Goal: Task Accomplishment & Management: Use online tool/utility

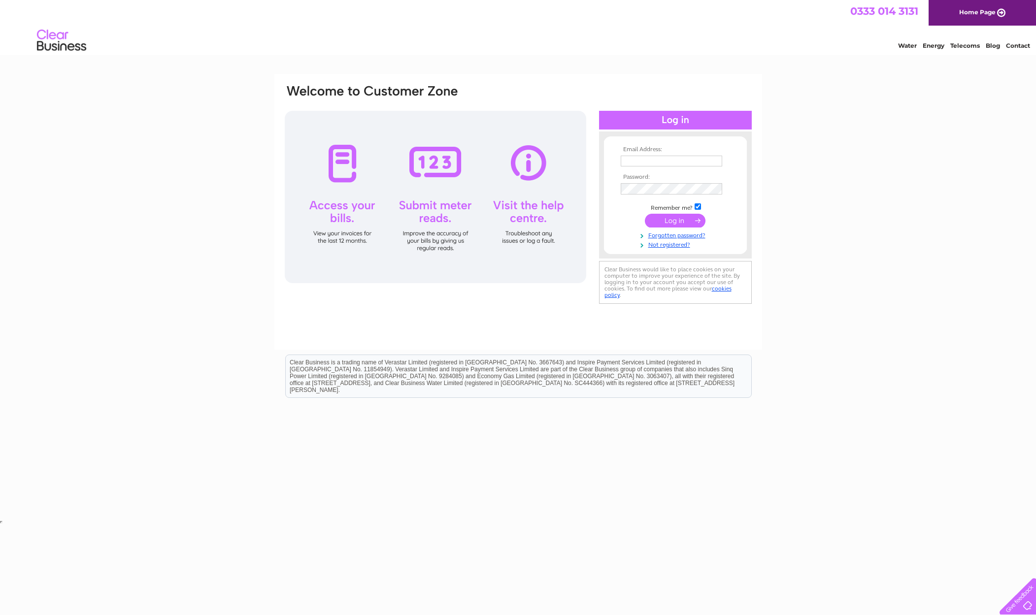
type input "johnmcleod8558@hotmail.com"
click at [671, 222] on input "submit" at bounding box center [675, 222] width 61 height 14
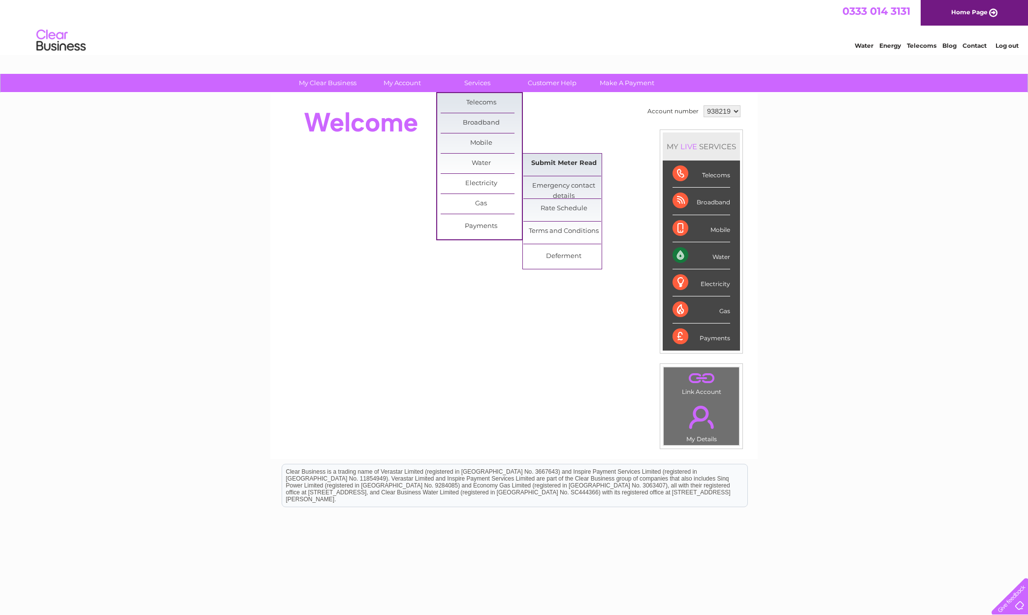
click at [567, 163] on link "Submit Meter Read" at bounding box center [563, 164] width 81 height 20
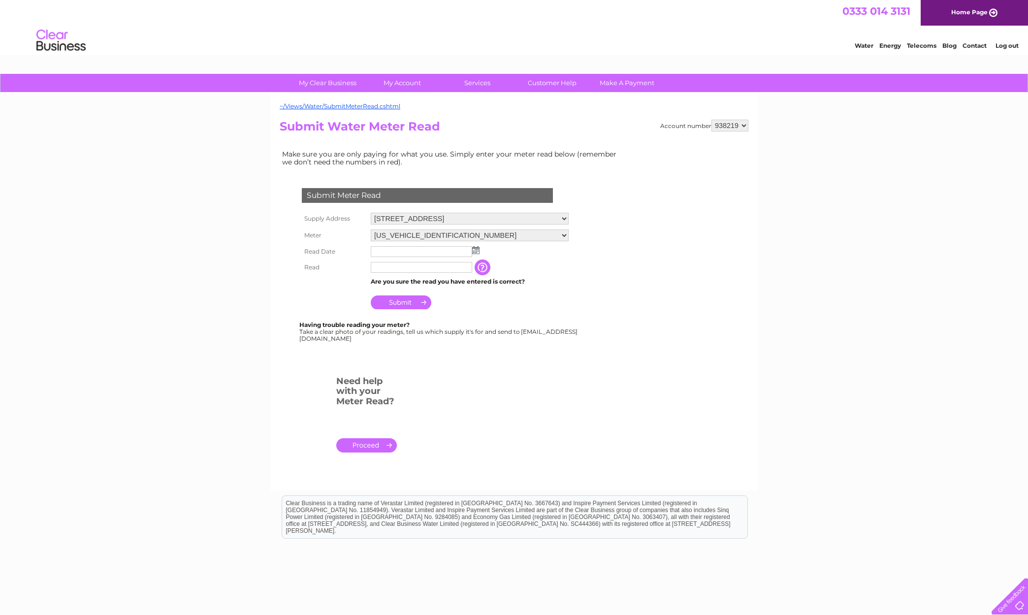
click at [475, 251] on img at bounding box center [475, 250] width 7 height 8
click at [429, 302] on link "10" at bounding box center [427, 302] width 16 height 10
type input "2025/09/10"
click at [409, 265] on input "text" at bounding box center [421, 267] width 101 height 11
type input "00028"
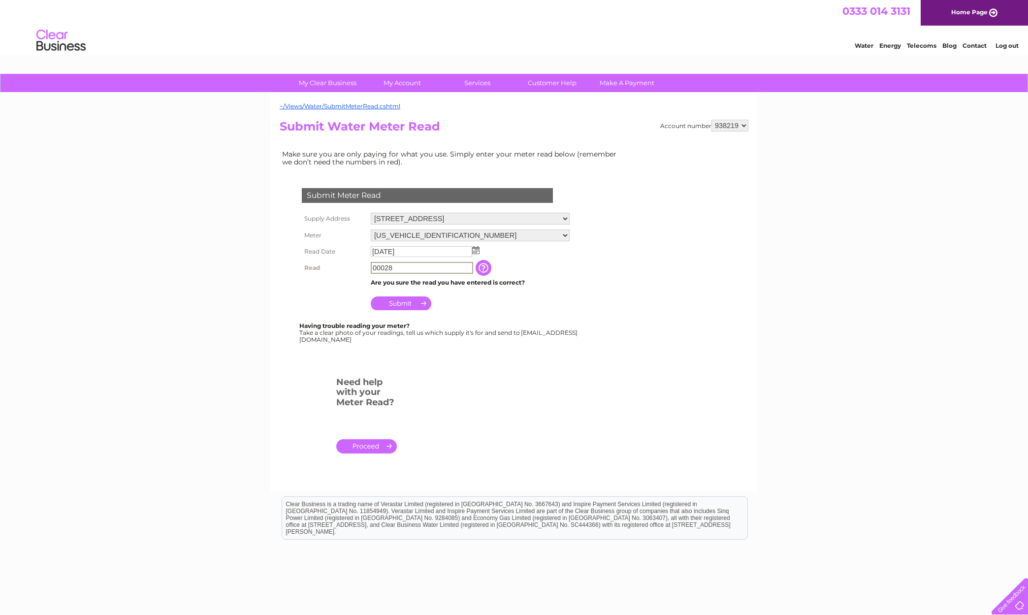
click at [408, 298] on input "Submit" at bounding box center [401, 303] width 61 height 14
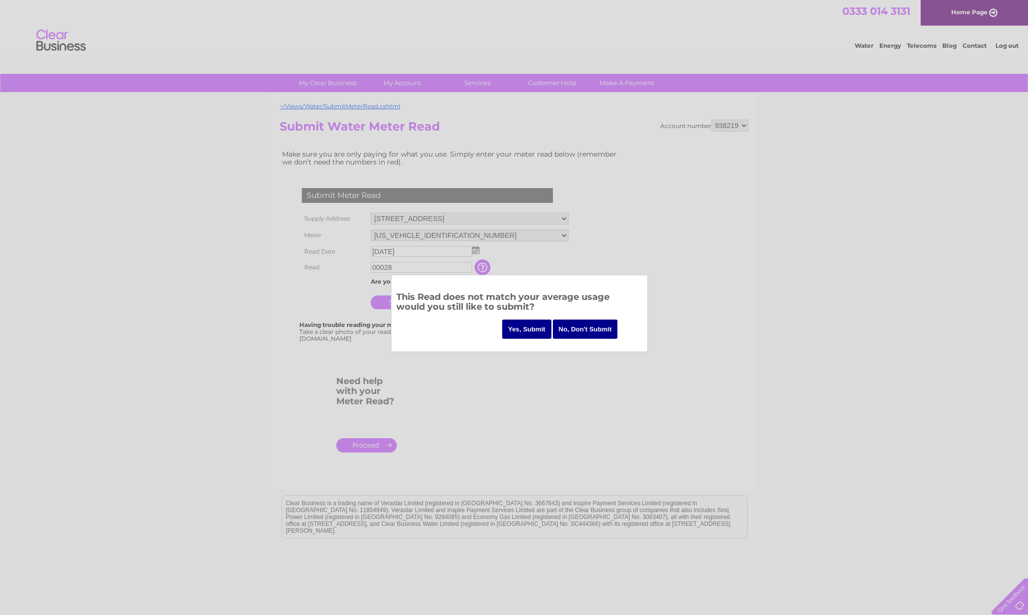
click at [528, 328] on input "Yes, Submit" at bounding box center [526, 329] width 49 height 19
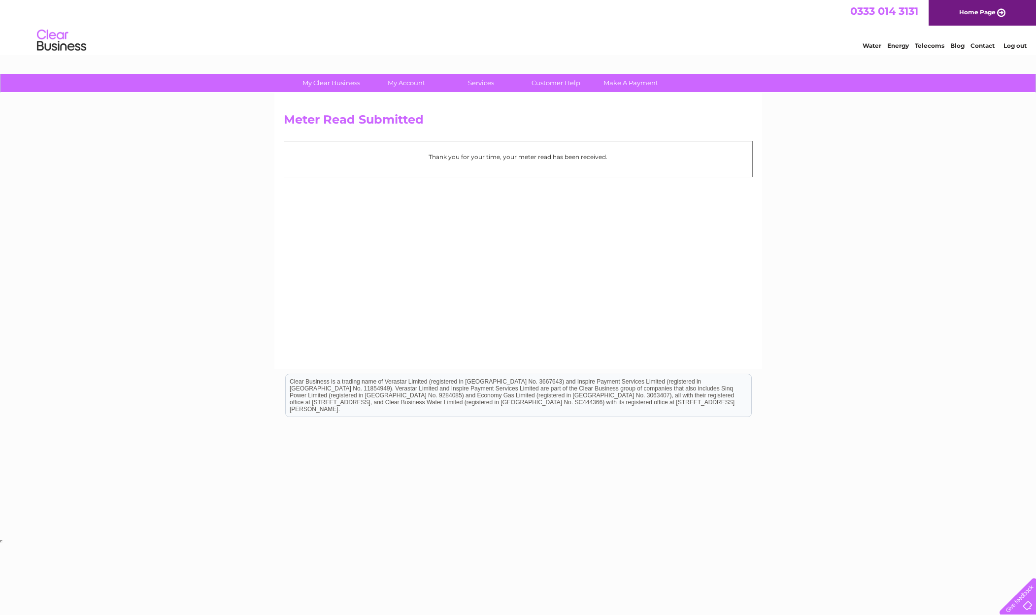
click at [1017, 47] on link "Log out" at bounding box center [1014, 45] width 23 height 7
